Goal: Navigation & Orientation: Understand site structure

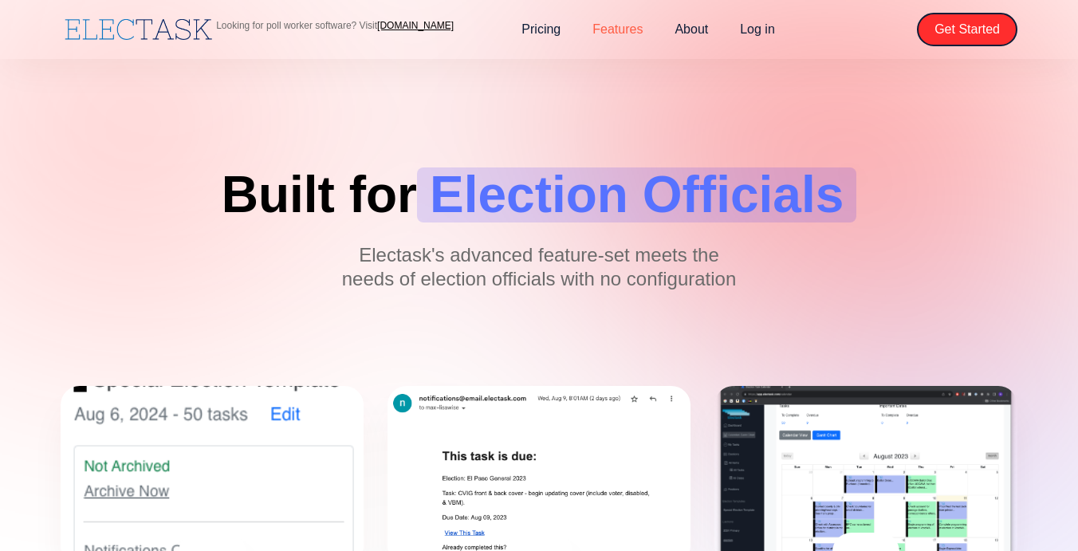
click at [619, 27] on link "Features" at bounding box center [618, 29] width 82 height 33
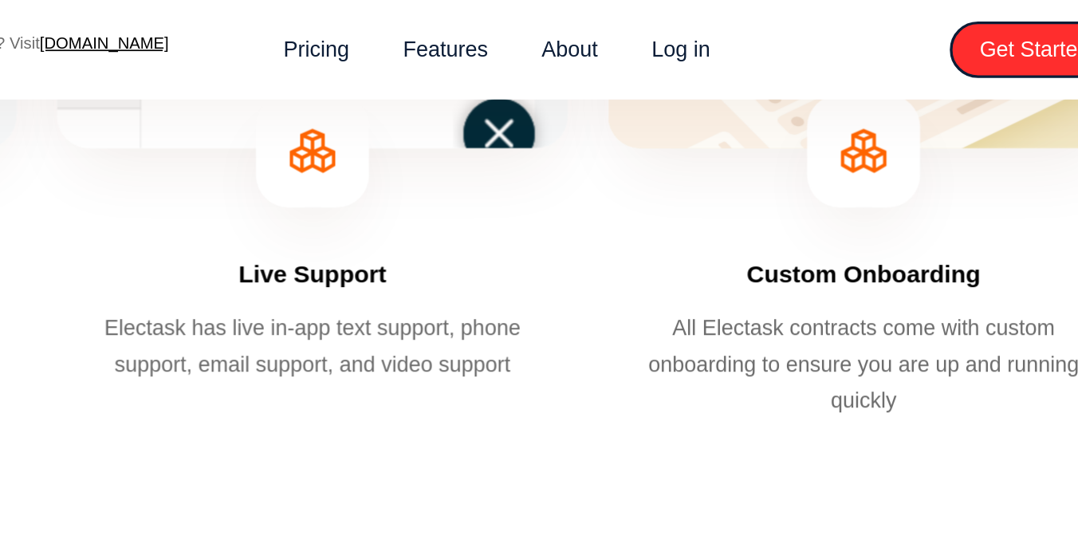
scroll to position [1336, 0]
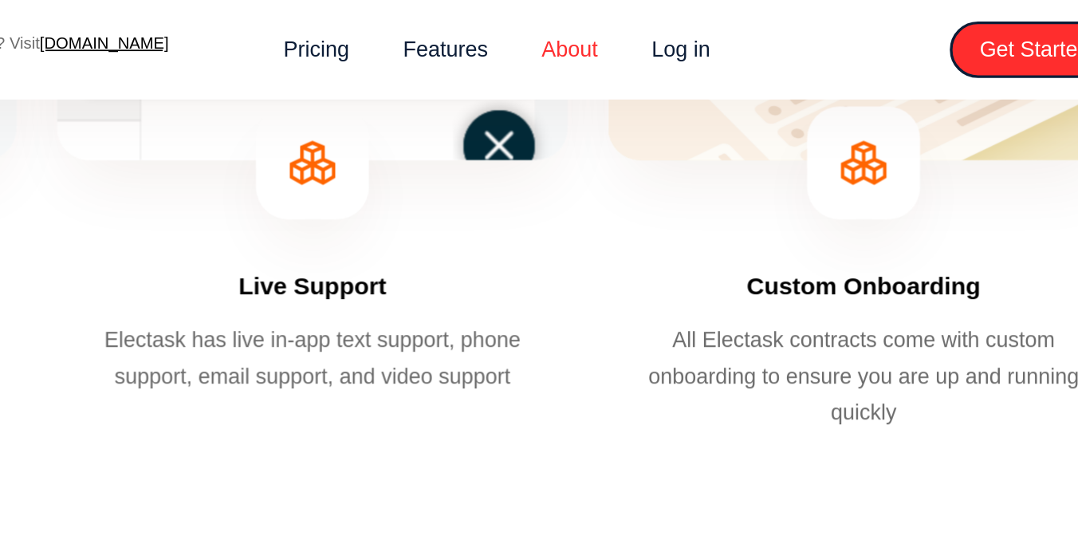
click at [691, 30] on link "About" at bounding box center [691, 29] width 65 height 33
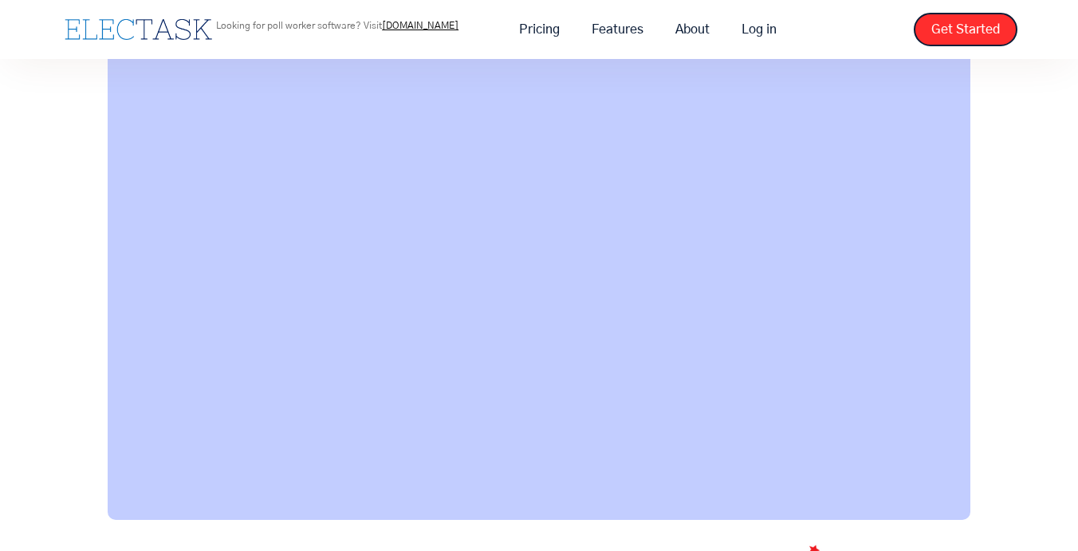
scroll to position [953, 0]
